Goal: Transaction & Acquisition: Purchase product/service

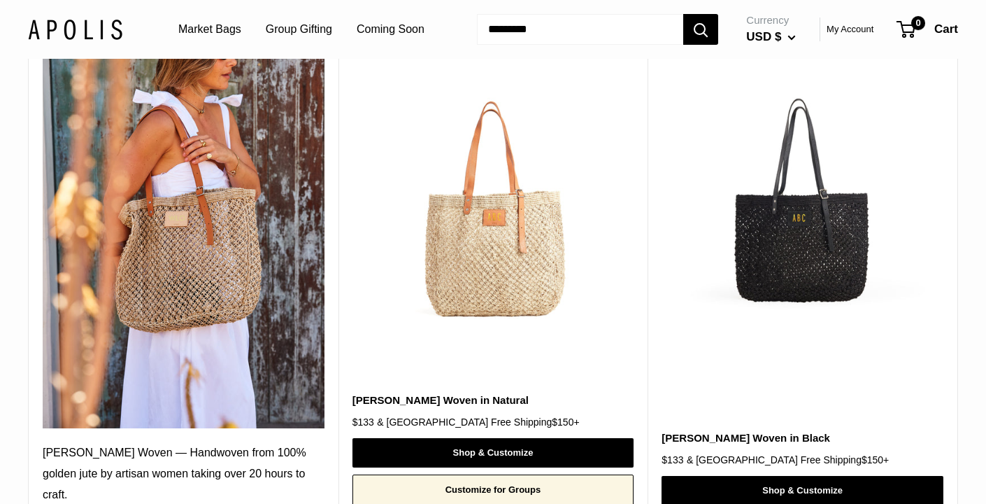
scroll to position [205, 0]
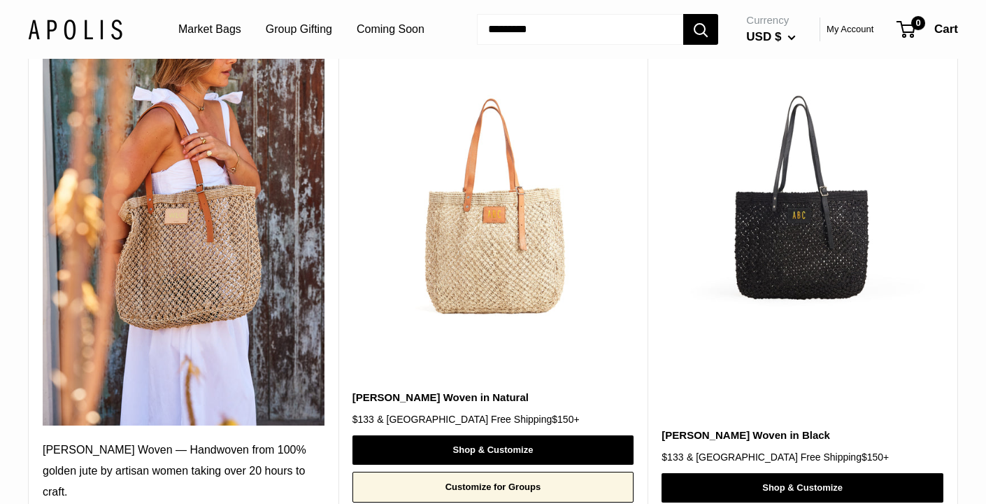
click at [0, 0] on img at bounding box center [0, 0] width 0 height 0
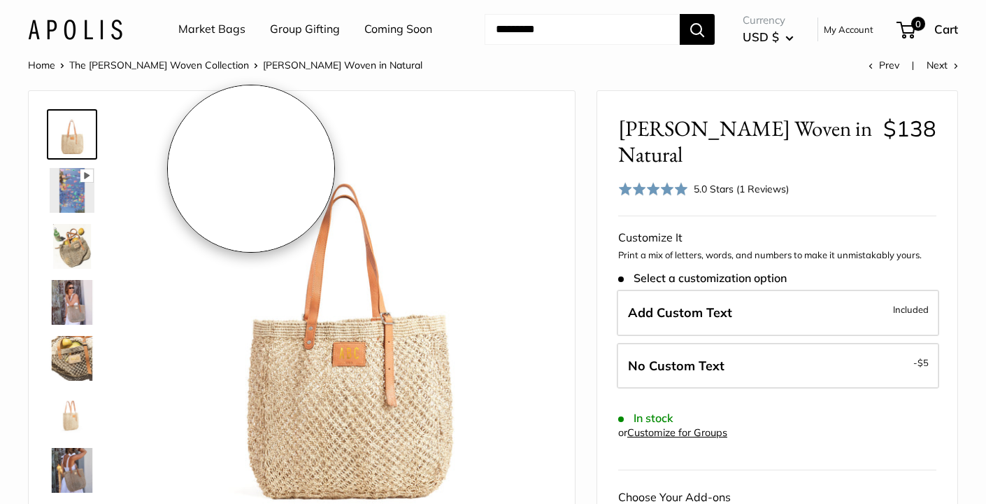
scroll to position [45, 0]
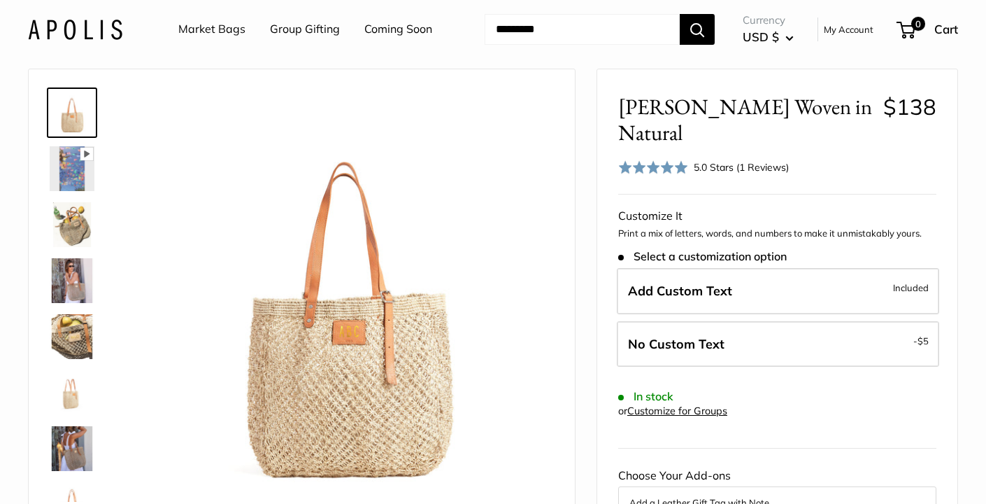
click at [85, 170] on img at bounding box center [72, 168] width 45 height 45
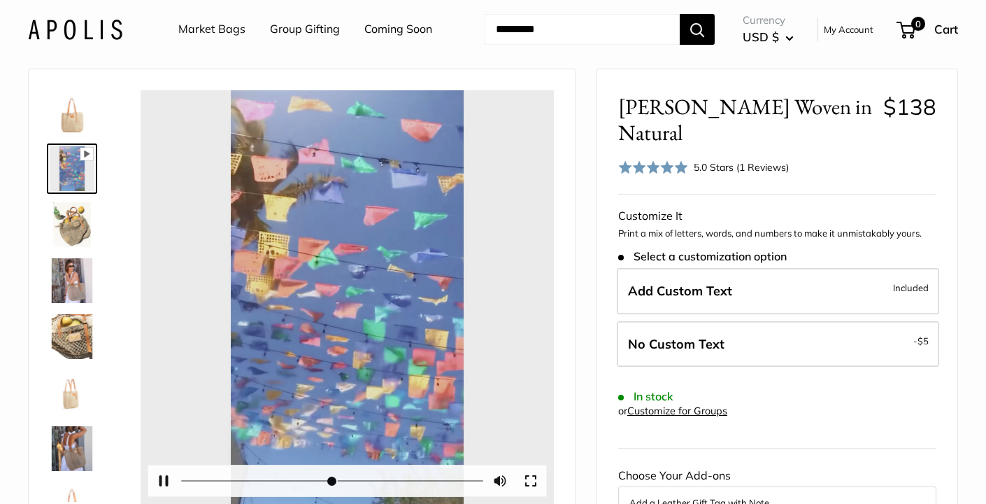
click at [345, 293] on div at bounding box center [347, 296] width 413 height 413
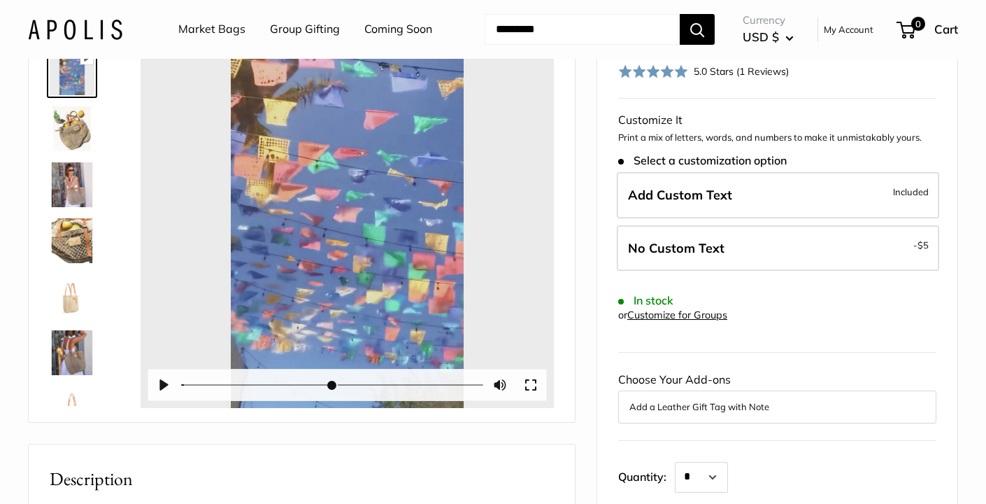
scroll to position [208, 0]
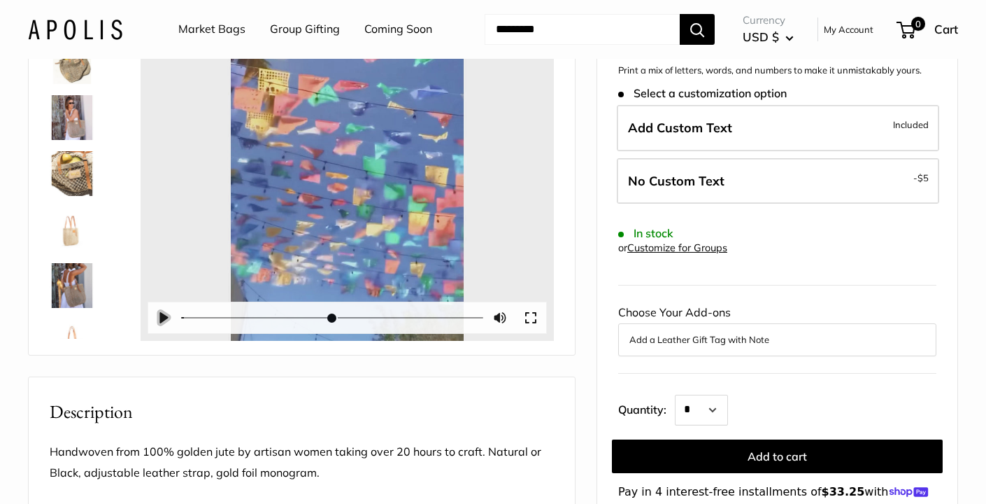
click at [166, 311] on button "Pause Play" at bounding box center [163, 317] width 31 height 31
click at [534, 313] on button "Exit fullscreen Enter fullscreen" at bounding box center [530, 317] width 31 height 31
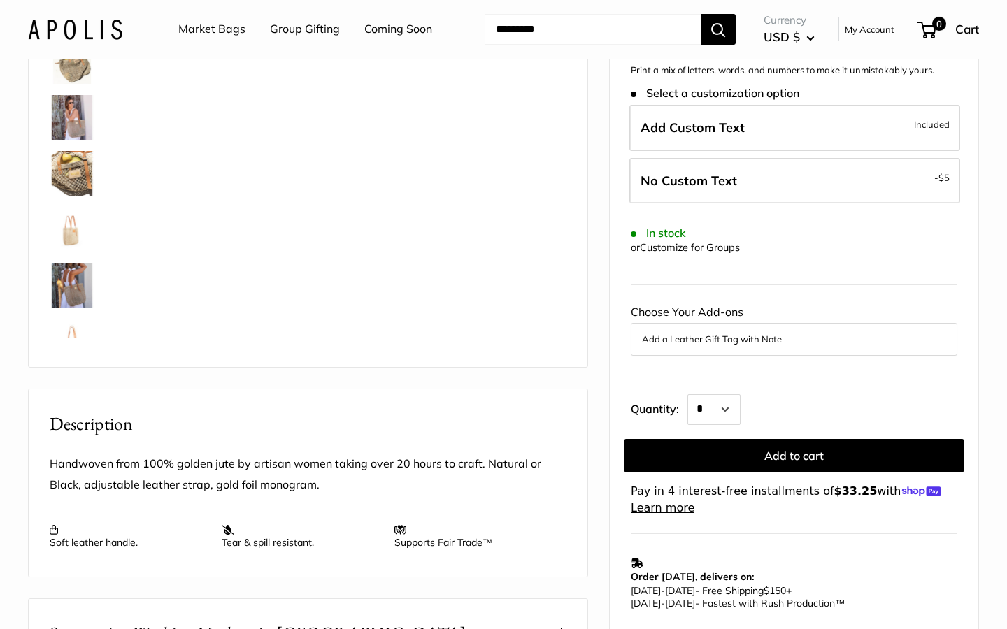
drag, startPoint x: 721, startPoint y: 532, endPoint x: 743, endPoint y: 517, distance: 27.2
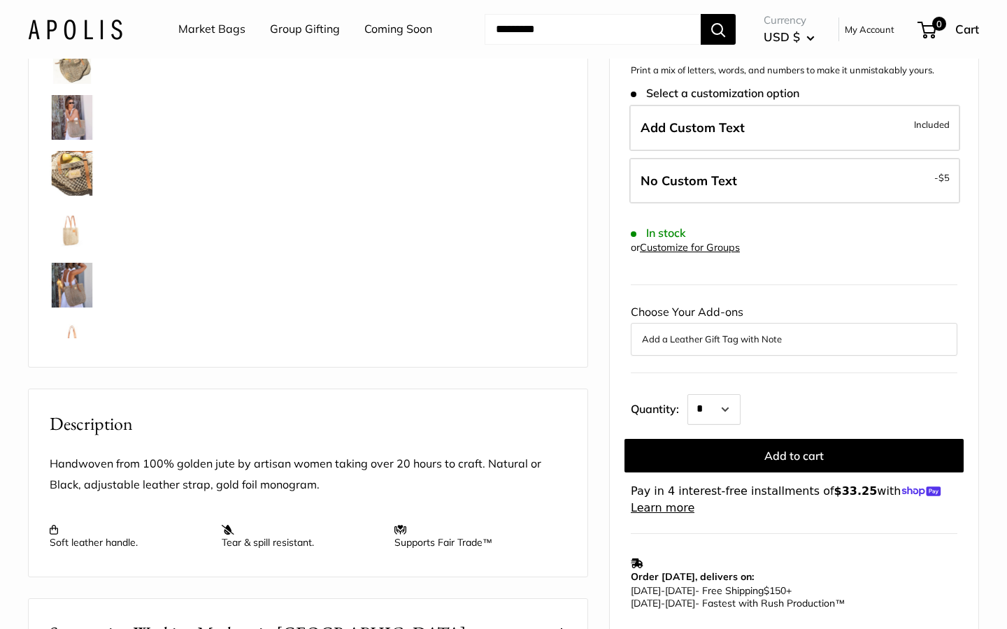
click at [130, 348] on button "Exit fullscreen Enter fullscreen" at bounding box center [114, 333] width 31 height 31
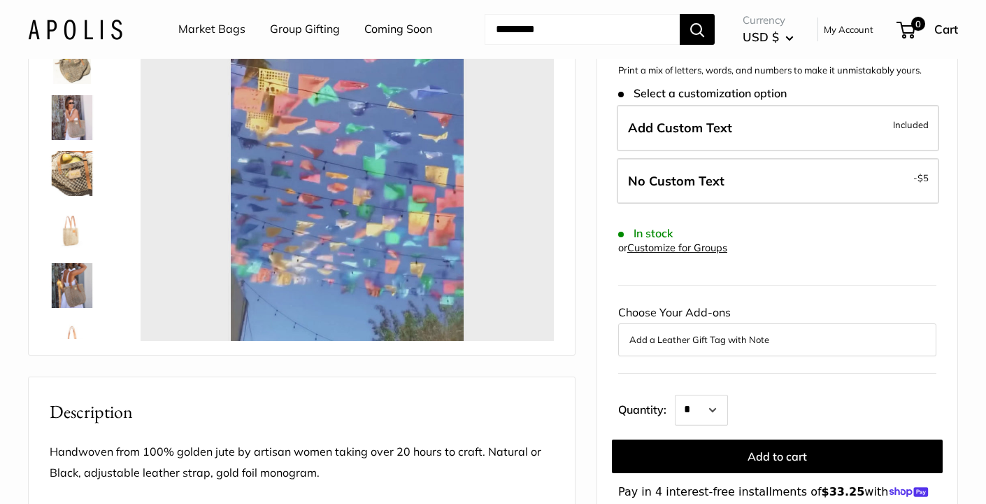
click at [61, 109] on img at bounding box center [72, 117] width 45 height 45
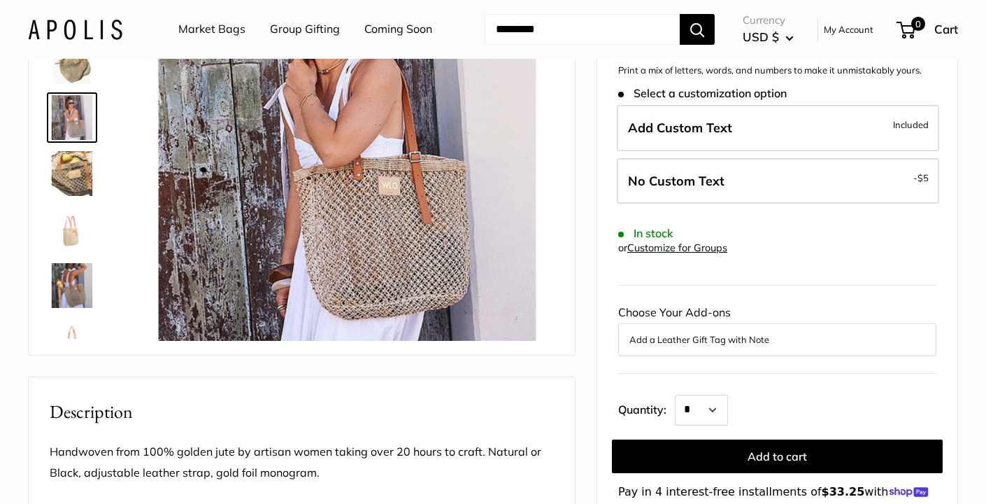
type input "*****"
click at [66, 169] on img at bounding box center [72, 173] width 45 height 45
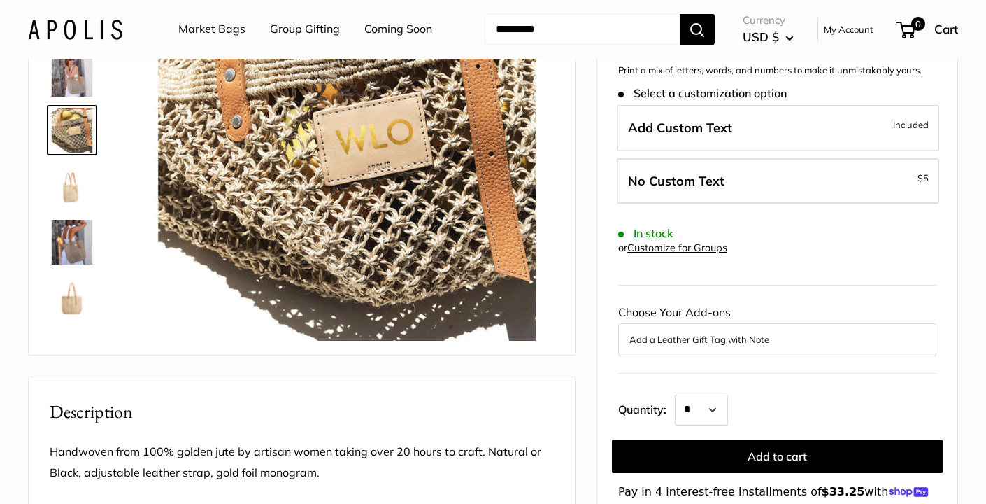
click at [71, 238] on img at bounding box center [72, 242] width 45 height 45
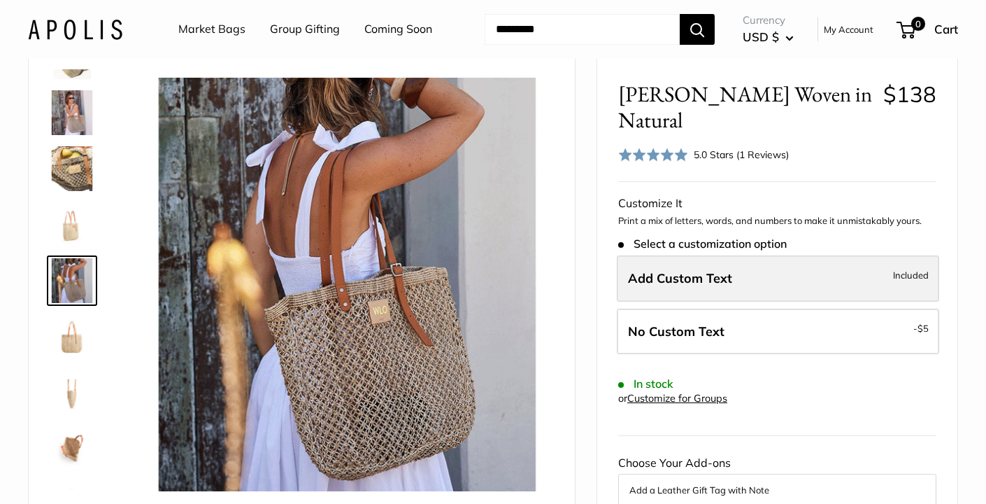
scroll to position [0, 0]
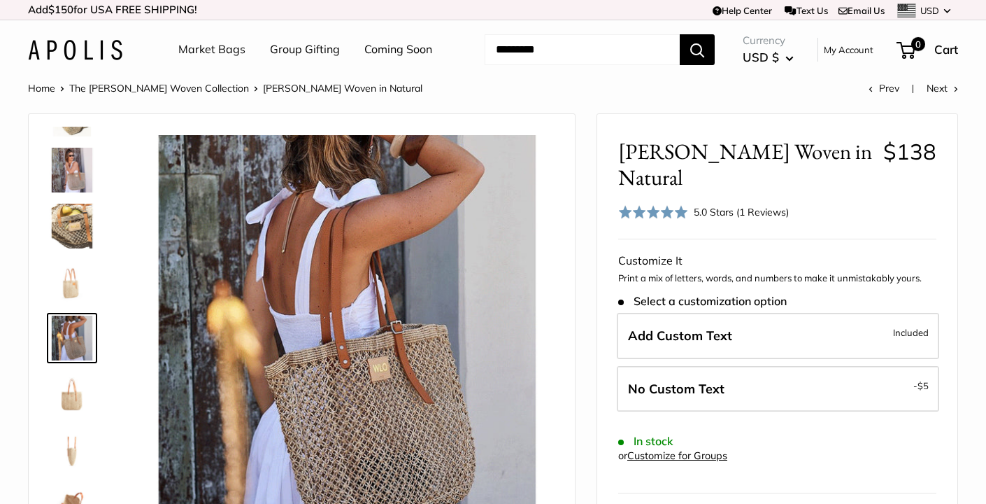
click at [762, 204] on div "5.0 Stars (1 Reviews)" at bounding box center [741, 211] width 95 height 15
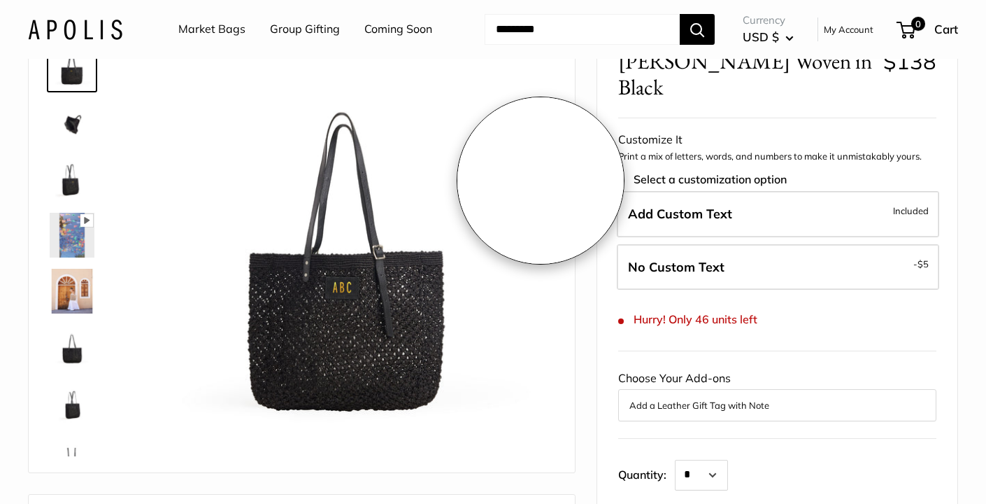
scroll to position [121, 0]
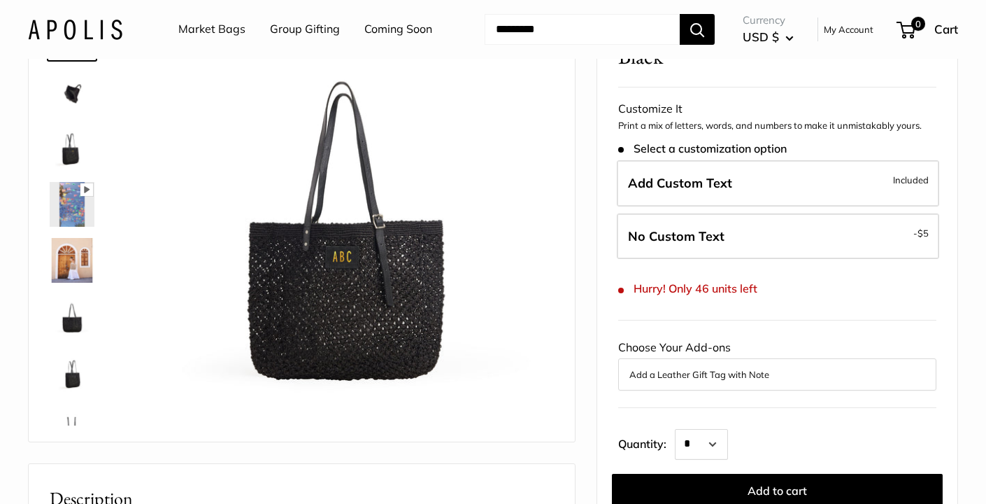
click at [76, 308] on img at bounding box center [72, 316] width 45 height 45
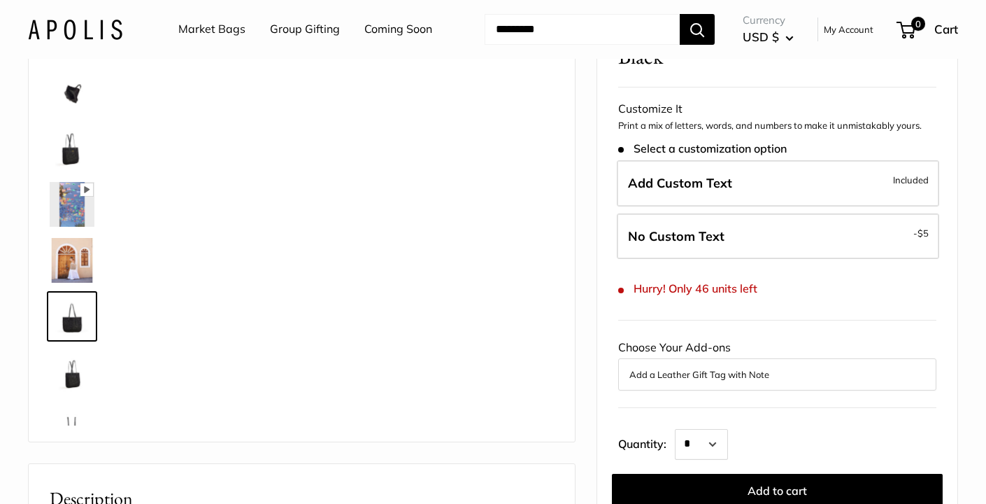
scroll to position [90, 0]
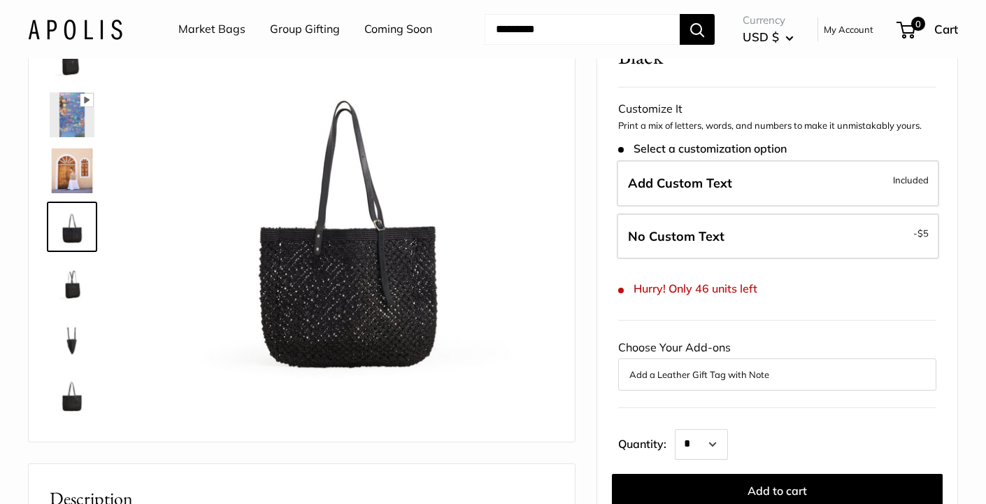
click at [77, 281] on img at bounding box center [72, 282] width 45 height 45
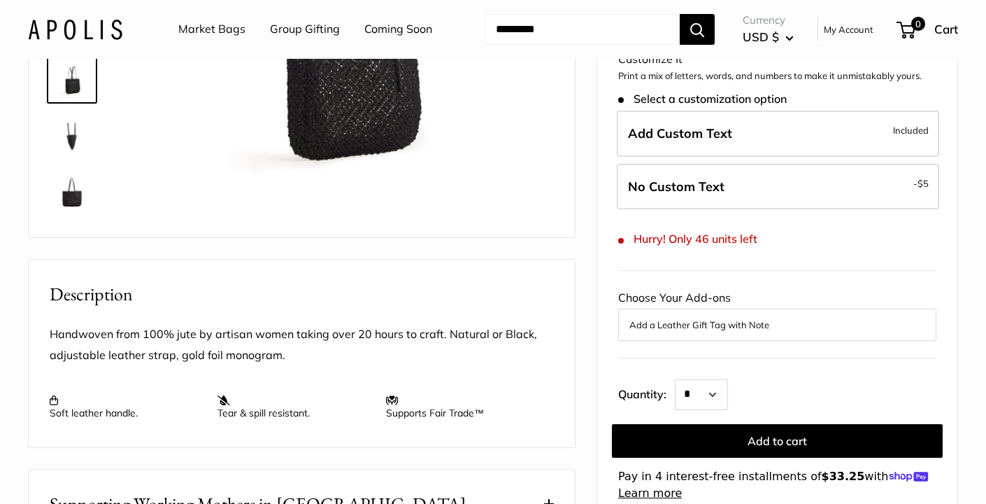
scroll to position [159, 0]
